Goal: Navigation & Orientation: Find specific page/section

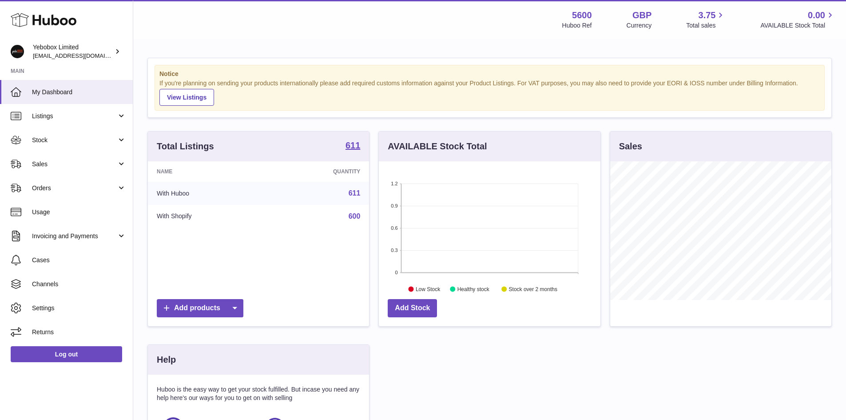
scroll to position [139, 222]
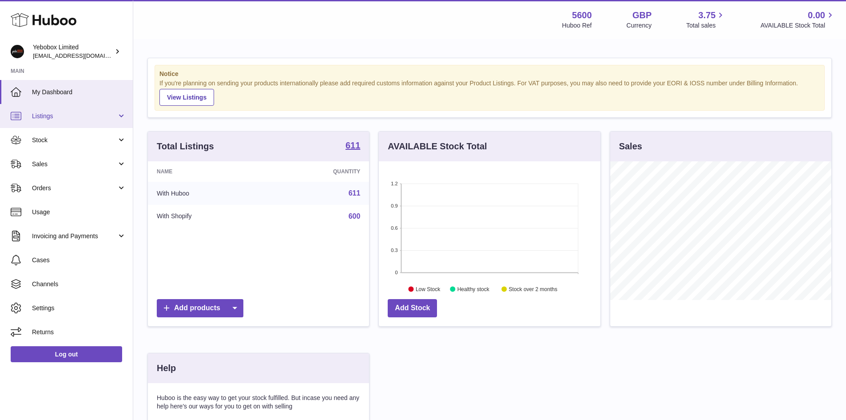
click at [95, 118] on span "Listings" at bounding box center [74, 116] width 85 height 8
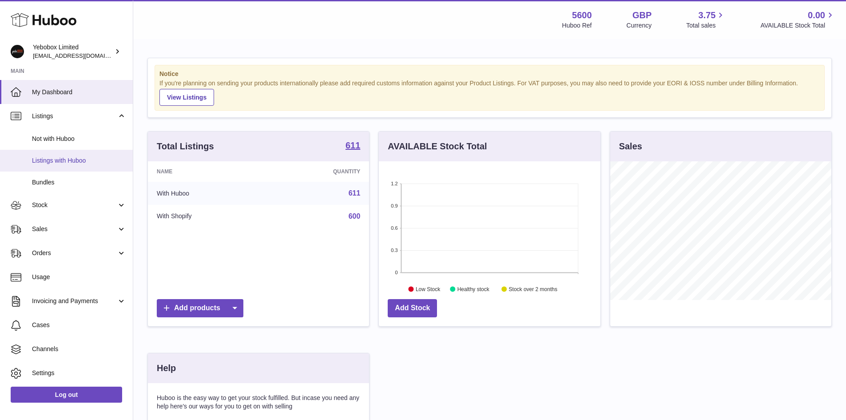
click at [85, 160] on span "Listings with Huboo" at bounding box center [79, 160] width 94 height 8
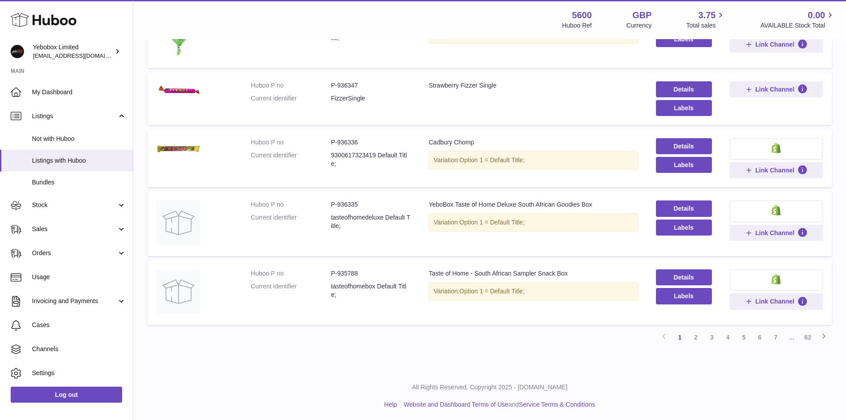
scroll to position [500, 0]
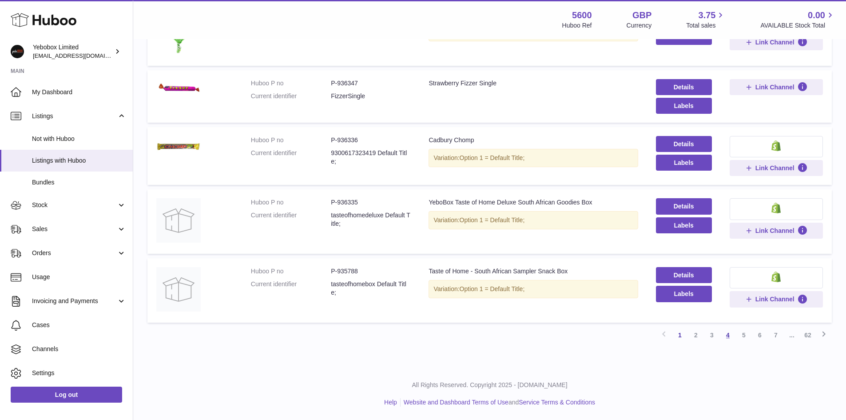
click at [728, 335] on link "4" at bounding box center [728, 335] width 16 height 16
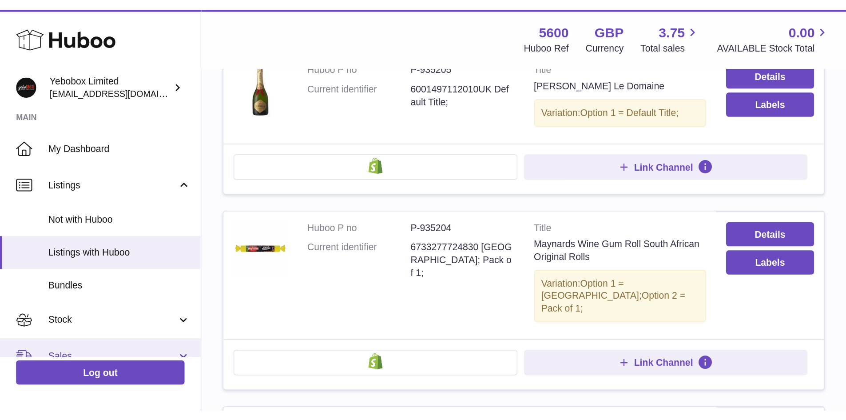
scroll to position [356, 0]
